Goal: Task Accomplishment & Management: Complete application form

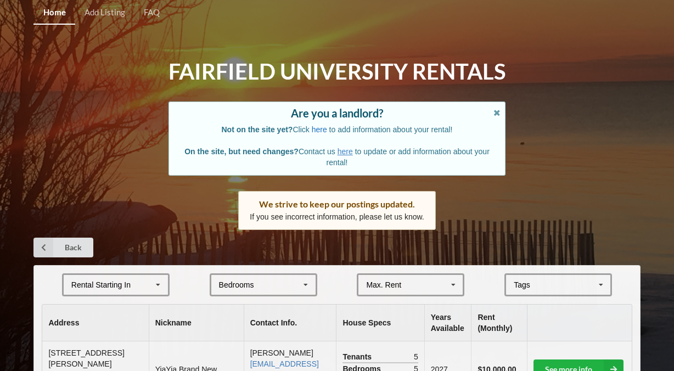
click at [315, 131] on link "here" at bounding box center [319, 129] width 15 height 9
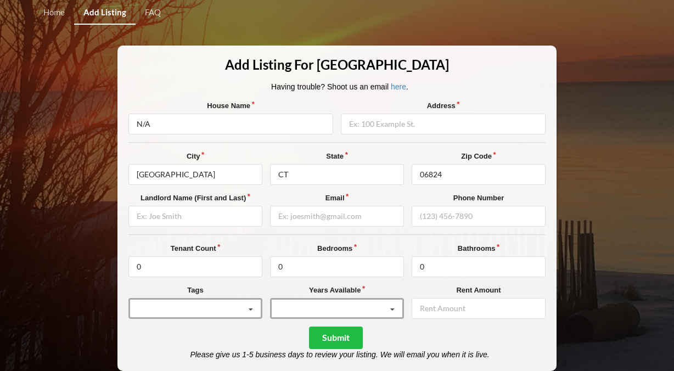
click at [238, 157] on label "City" at bounding box center [195, 156] width 134 height 11
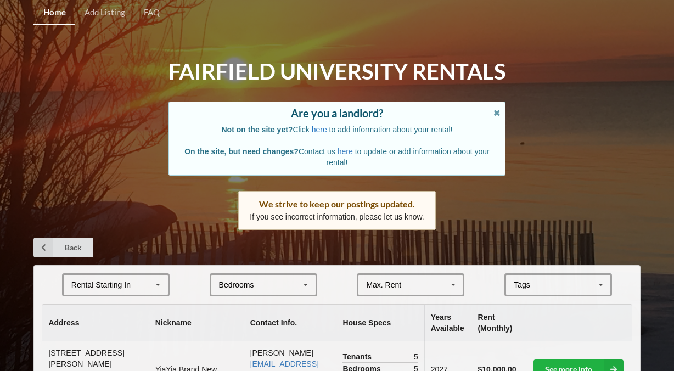
click at [318, 129] on link "here" at bounding box center [319, 129] width 15 height 9
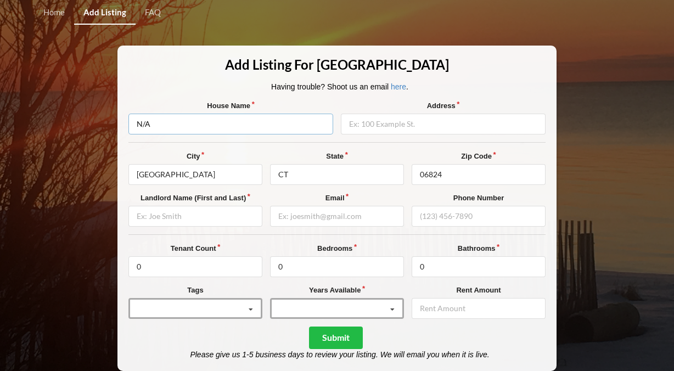
click at [318, 129] on input "N/A" at bounding box center [230, 124] width 205 height 21
click at [317, 129] on input "N/A" at bounding box center [230, 124] width 205 height 21
type input "Sea'Duced"
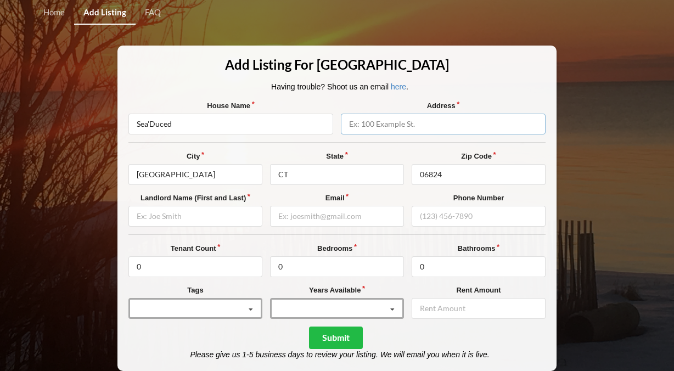
click at [415, 118] on input "text" at bounding box center [443, 124] width 205 height 21
type input "[STREET_ADDRESS]"
click at [184, 214] on input "text" at bounding box center [195, 216] width 134 height 21
type input "[PERSON_NAME]"
click at [293, 220] on input "email" at bounding box center [337, 216] width 134 height 21
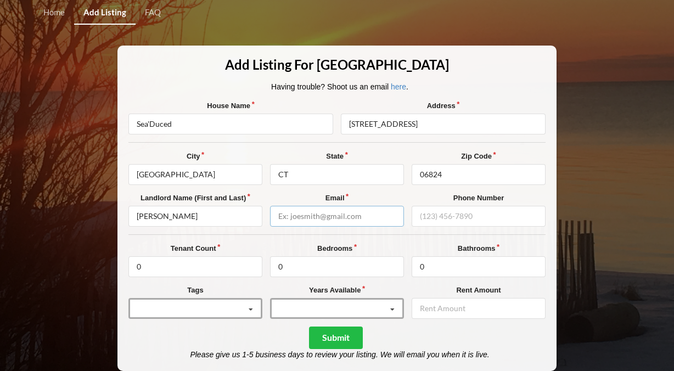
type input "c"
click at [211, 215] on input "[PERSON_NAME]" at bounding box center [195, 216] width 134 height 21
type input "[PERSON_NAME]"
click at [310, 212] on input "email" at bounding box center [337, 216] width 134 height 21
type input "[EMAIL_ADDRESS][DOMAIN_NAME]"
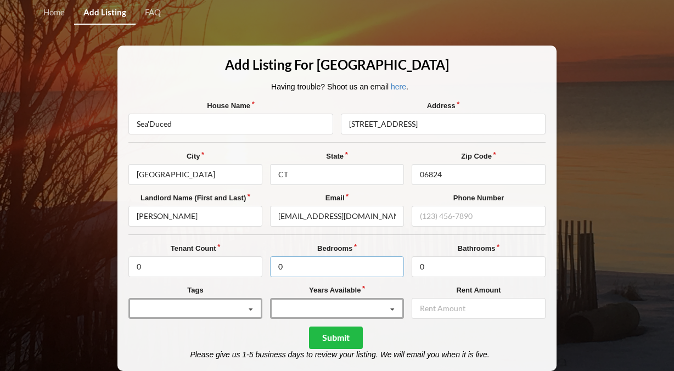
click at [355, 256] on input "0" at bounding box center [337, 266] width 134 height 21
type input "6"
type input "5"
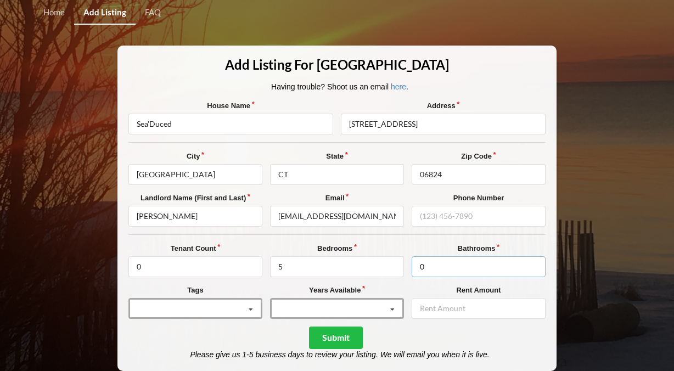
click at [497, 263] on input "0" at bounding box center [479, 266] width 134 height 21
click at [369, 281] on div "Tenant Count 0 Bedrooms 5 Bathrooms 0 Tags Beachfront [GEOGRAPHIC_DATA] Area Do…" at bounding box center [336, 284] width 417 height 83
click at [378, 262] on input "5" at bounding box center [337, 266] width 134 height 21
type input "4"
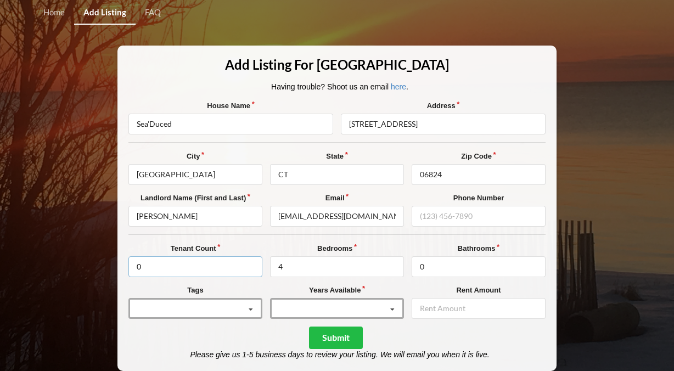
click at [209, 267] on input "0" at bounding box center [195, 266] width 134 height 21
click at [141, 269] on input "05" at bounding box center [195, 266] width 134 height 21
type input "5"
click at [445, 261] on input "0" at bounding box center [479, 266] width 134 height 21
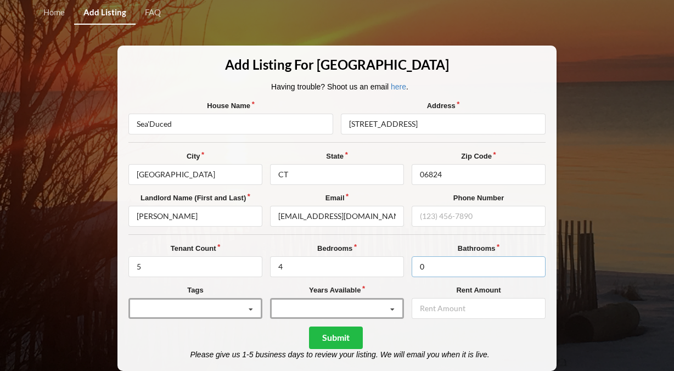
click at [445, 261] on input "0" at bounding box center [479, 266] width 134 height 21
type input "4"
click at [391, 312] on icon at bounding box center [392, 310] width 16 height 20
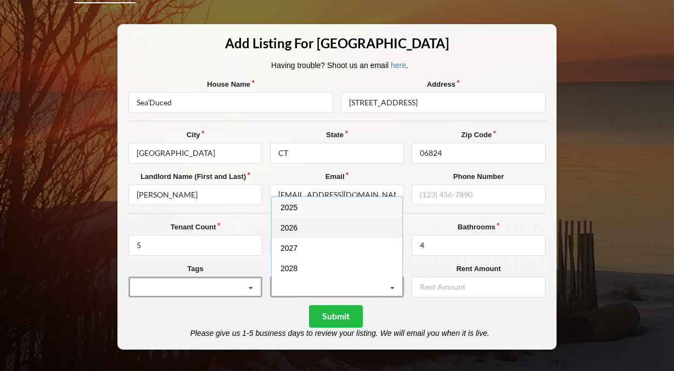
scroll to position [22, 0]
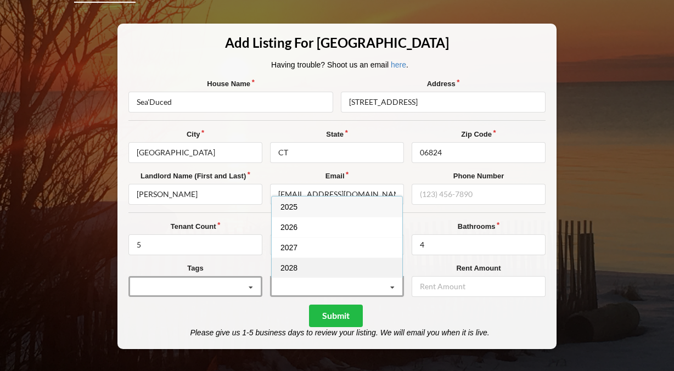
click at [340, 274] on div "2028" at bounding box center [337, 267] width 131 height 20
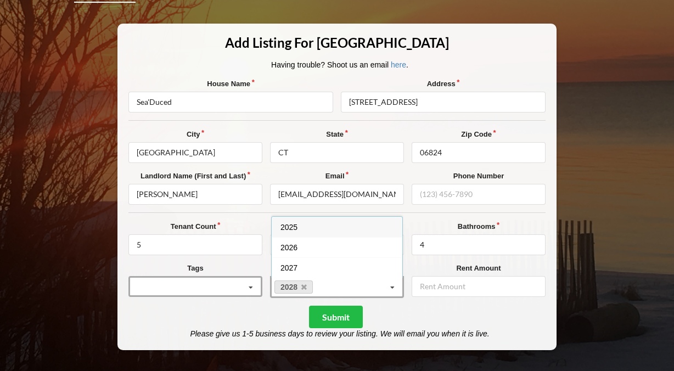
click at [456, 306] on div "Submit Please give us 1-5 business days to review your listing. We will email y…" at bounding box center [336, 322] width 417 height 33
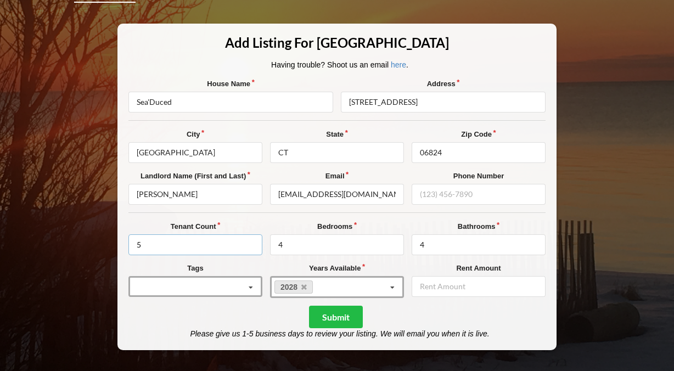
click at [205, 237] on input "5" at bounding box center [195, 244] width 134 height 21
click at [458, 288] on input "number" at bounding box center [479, 286] width 134 height 21
type input "13000"
click at [331, 312] on button "Submit" at bounding box center [336, 317] width 54 height 23
